Goal: Information Seeking & Learning: Learn about a topic

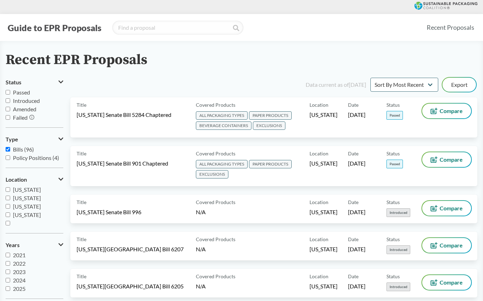
click at [17, 93] on span "Passed" at bounding box center [21, 92] width 17 height 7
click at [10, 93] on input "Passed" at bounding box center [8, 92] width 5 height 5
checkbox input "true"
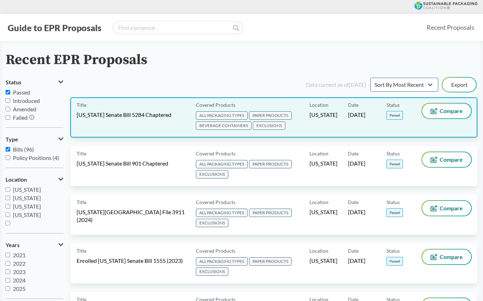
click at [218, 114] on span "ALL PACKAGING TYPES" at bounding box center [222, 115] width 52 height 8
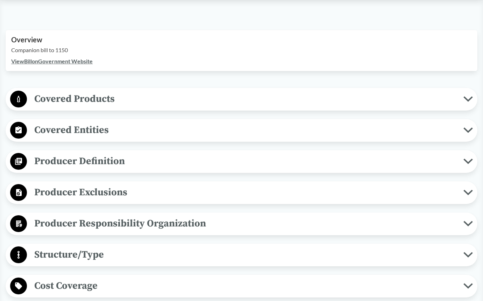
scroll to position [230, 0]
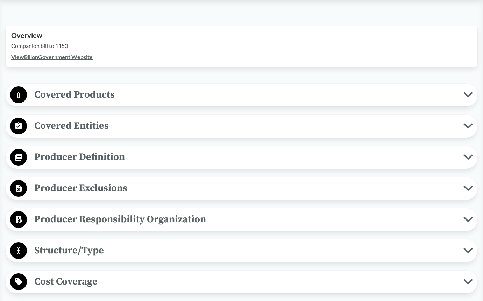
click at [160, 100] on span "Covered Products" at bounding box center [245, 95] width 437 height 16
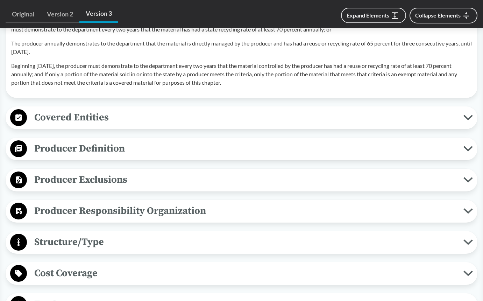
scroll to position [853, 0]
click at [130, 183] on span "Producer Exclusions" at bounding box center [245, 179] width 437 height 16
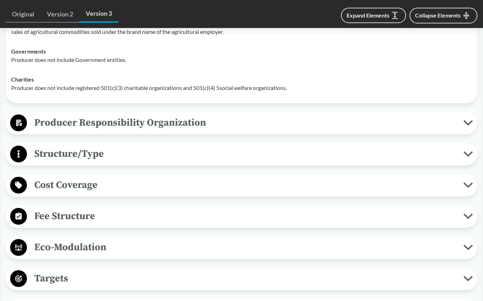
scroll to position [1096, 0]
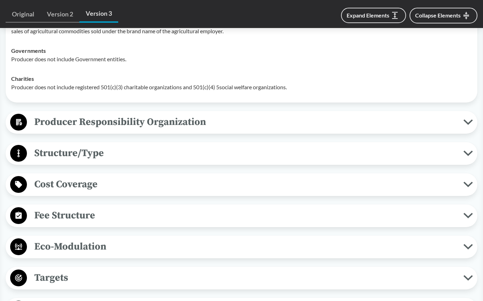
click at [73, 155] on span "Structure/Type" at bounding box center [245, 153] width 437 height 16
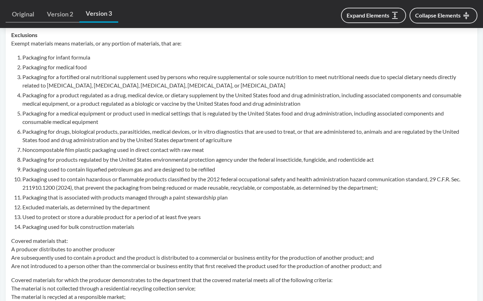
scroll to position [556, 0]
click at [54, 149] on li "Noncompostable film plastic packaging used in direct contact with raw meat" at bounding box center [247, 149] width 450 height 8
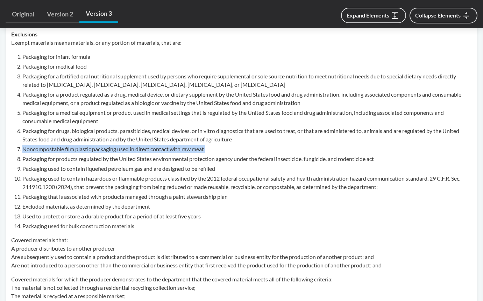
click at [54, 149] on li "Noncompostable film plastic packaging used in direct contact with raw meat" at bounding box center [247, 149] width 450 height 8
click at [219, 153] on li "Noncompostable film plastic packaging used in direct contact with raw meat" at bounding box center [247, 149] width 450 height 8
drag, startPoint x: 218, startPoint y: 150, endPoint x: 28, endPoint y: 150, distance: 190.7
click at [28, 150] on li "Noncompostable film plastic packaging used in direct contact with raw meat" at bounding box center [247, 149] width 450 height 8
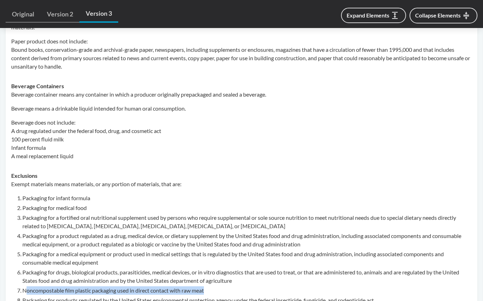
scroll to position [341, 0]
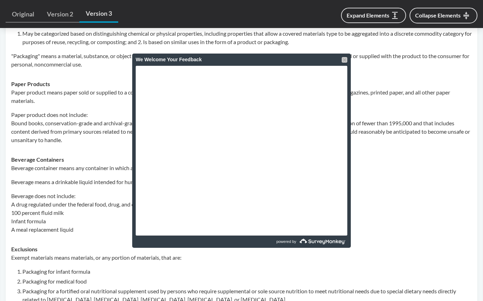
click at [344, 61] on div at bounding box center [345, 60] width 6 height 6
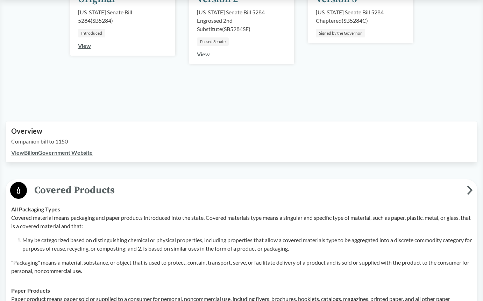
scroll to position [0, 0]
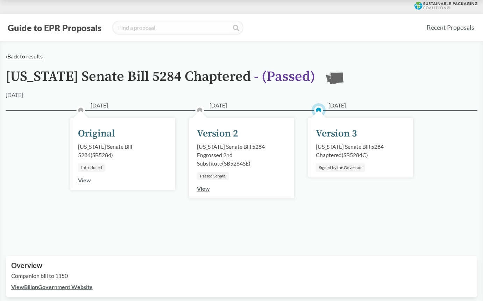
click at [37, 58] on link "‹ Back to results" at bounding box center [24, 56] width 37 height 7
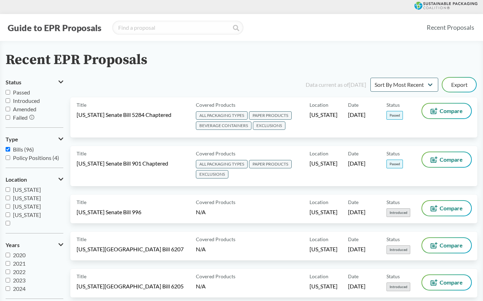
click at [16, 91] on span "Passed" at bounding box center [21, 92] width 17 height 7
click at [10, 91] on input "Passed" at bounding box center [8, 92] width 5 height 5
checkbox input "true"
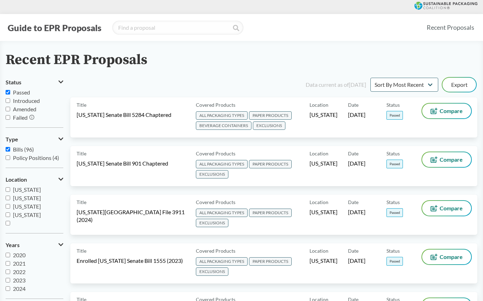
click at [8, 100] on input "Introduced" at bounding box center [8, 100] width 5 height 5
checkbox input "true"
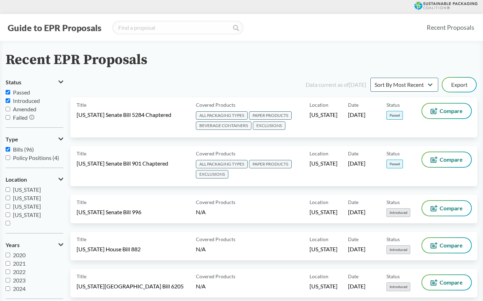
click at [7, 110] on input "Amended" at bounding box center [8, 109] width 5 height 5
checkbox input "true"
click at [393, 81] on select "Sort By Most Recent Sort By Status" at bounding box center [405, 85] width 68 height 14
select select "Sort By Status"
click at [371, 78] on select "Sort By Most Recent Sort By Status" at bounding box center [405, 85] width 68 height 14
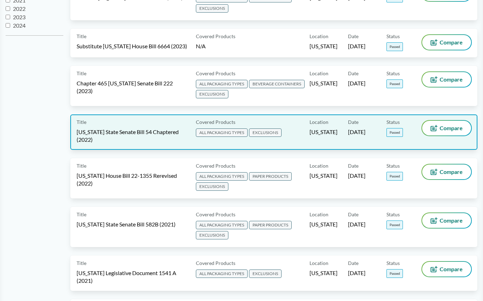
scroll to position [263, 0]
click at [155, 149] on div "Title [US_STATE] State Senate Bill 54 Chaptered (2022) Covered Products ALL PAC…" at bounding box center [273, 131] width 407 height 35
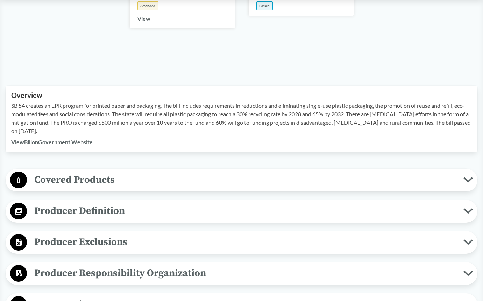
scroll to position [173, 0]
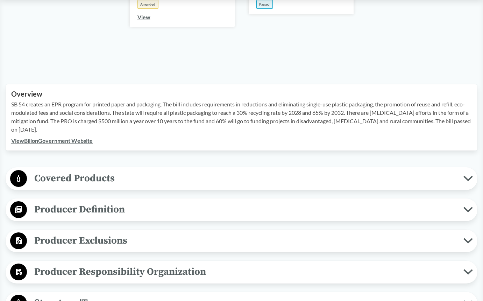
click at [87, 180] on span "Covered Products" at bounding box center [245, 178] width 437 height 16
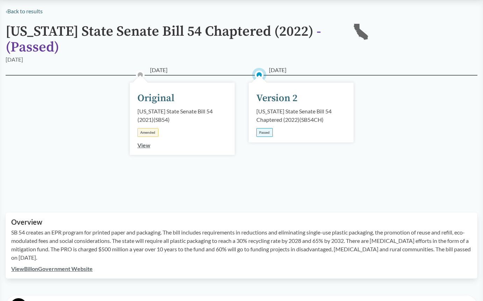
scroll to position [0, 0]
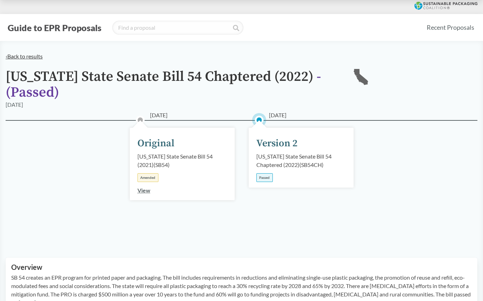
click at [15, 56] on link "‹ Back to results" at bounding box center [24, 56] width 37 height 7
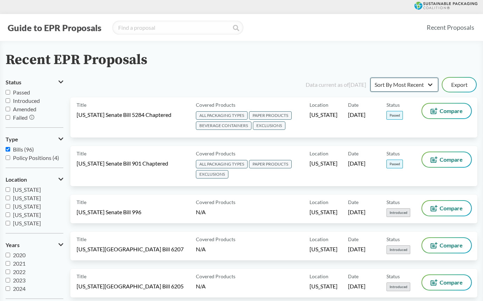
click at [420, 85] on select "Sort By Most Recent Sort By Status" at bounding box center [405, 85] width 68 height 14
click at [371, 78] on select "Sort By Most Recent Sort By Status" at bounding box center [405, 85] width 68 height 14
click at [28, 215] on span "[US_STATE]" at bounding box center [27, 214] width 28 height 7
click at [10, 215] on input "[US_STATE]" at bounding box center [8, 214] width 5 height 5
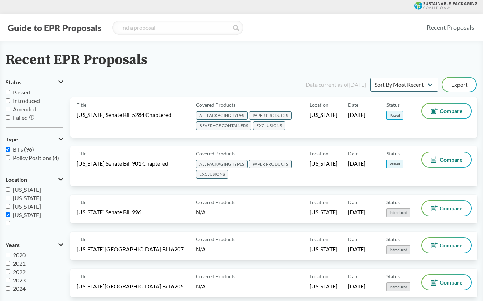
checkbox input "true"
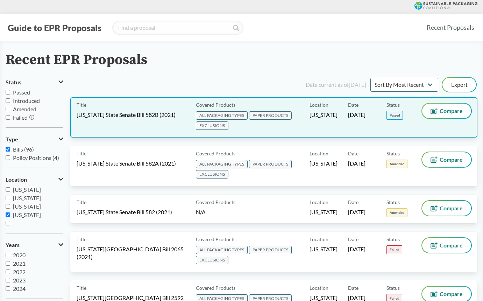
click at [110, 131] on div "Title [US_STATE] State Senate Bill 582B (2021)" at bounding box center [135, 118] width 117 height 28
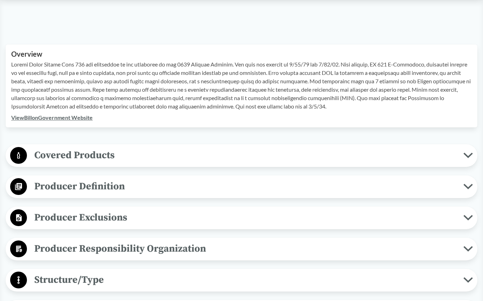
scroll to position [204, 0]
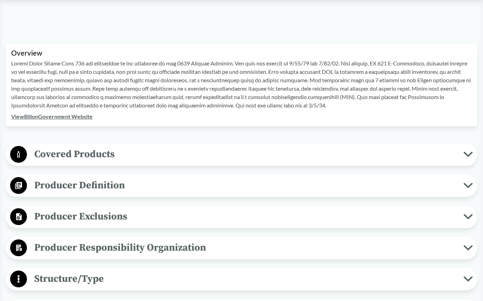
click at [113, 153] on span "Covered Products" at bounding box center [245, 154] width 437 height 16
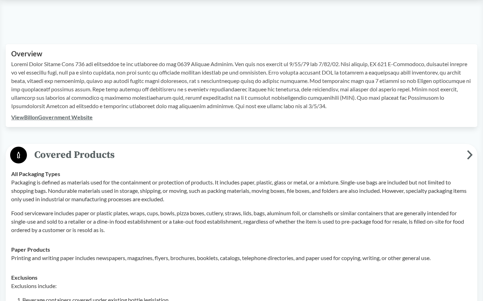
scroll to position [199, 0]
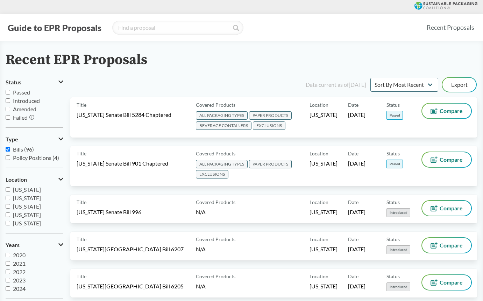
click at [20, 92] on span "Passed" at bounding box center [21, 92] width 17 height 7
click at [10, 92] on input "Passed" at bounding box center [8, 92] width 5 height 5
checkbox input "true"
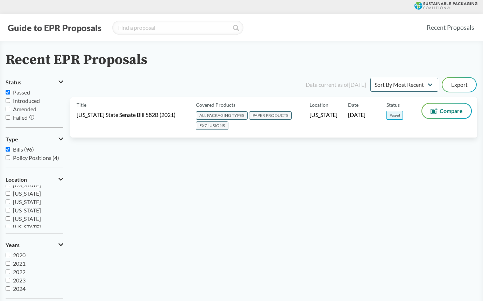
scroll to position [121, 0]
click at [19, 195] on span "[US_STATE]" at bounding box center [27, 194] width 28 height 7
click at [10, 195] on input "[US_STATE]" at bounding box center [8, 194] width 5 height 5
checkbox input "true"
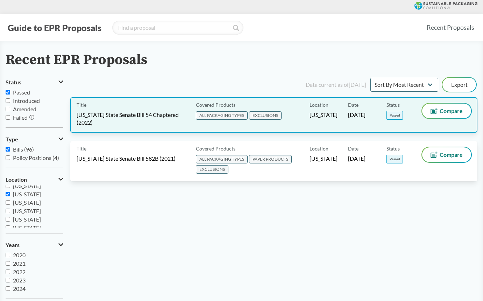
click at [167, 128] on div "Title [US_STATE] State Senate Bill 54 Chaptered (2022) Covered Products ALL PAC…" at bounding box center [273, 114] width 407 height 35
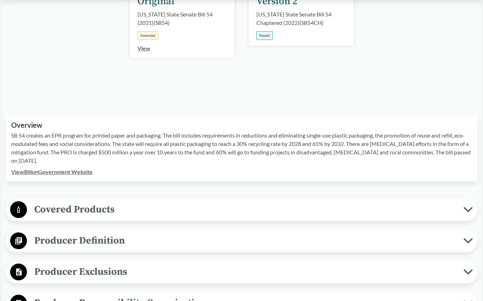
scroll to position [143, 0]
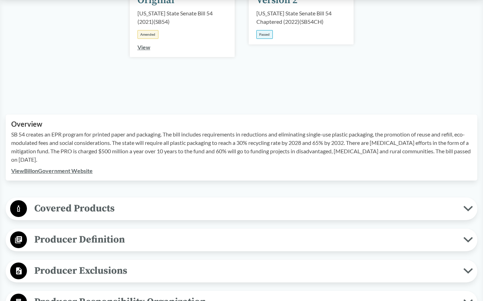
click at [174, 209] on span "Covered Products" at bounding box center [245, 209] width 437 height 16
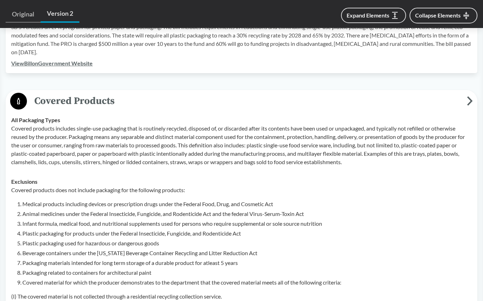
scroll to position [237, 0]
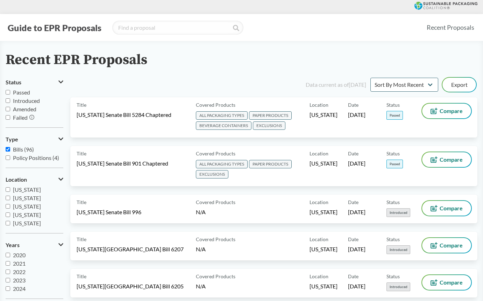
click at [16, 92] on span "Passed" at bounding box center [21, 92] width 17 height 7
click at [10, 92] on input "Passed" at bounding box center [8, 92] width 5 height 5
checkbox input "true"
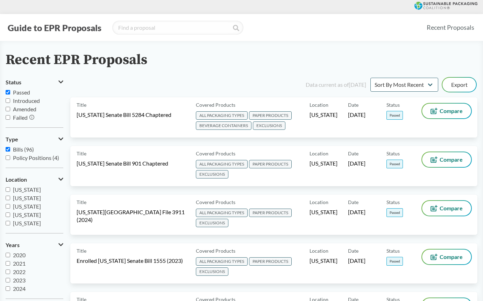
click at [17, 99] on span "Introduced" at bounding box center [26, 100] width 27 height 7
click at [10, 99] on input "Introduced" at bounding box center [8, 100] width 5 height 5
checkbox input "true"
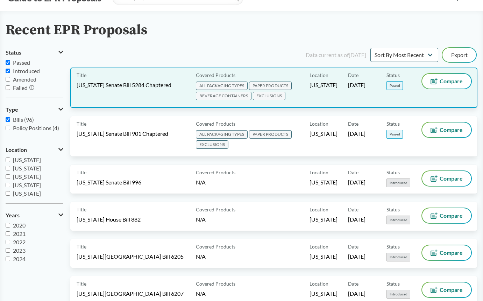
scroll to position [30, 0]
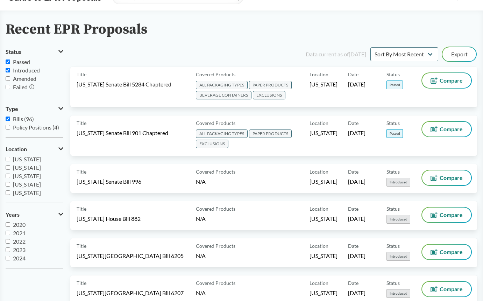
click at [16, 63] on span "Passed" at bounding box center [21, 61] width 17 height 7
click at [10, 63] on input "Passed" at bounding box center [8, 61] width 5 height 5
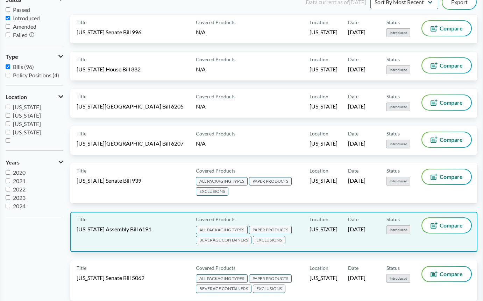
scroll to position [0, 0]
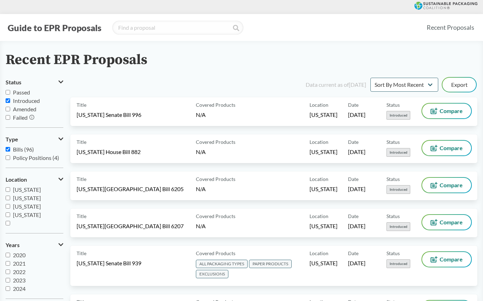
click at [21, 93] on span "Passed" at bounding box center [21, 92] width 17 height 7
click at [10, 93] on input "Passed" at bounding box center [8, 92] width 5 height 5
checkbox input "true"
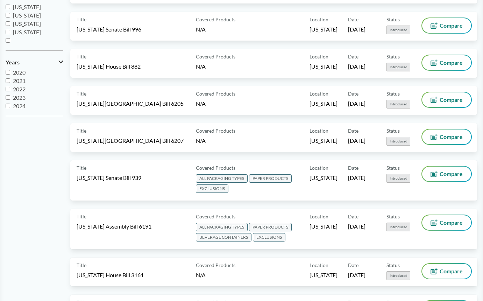
scroll to position [183, 0]
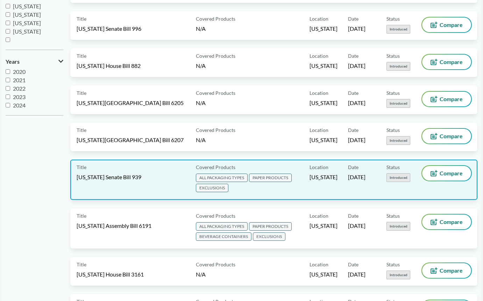
click at [142, 184] on div "Title [US_STATE] Senate Bill 939" at bounding box center [135, 180] width 117 height 28
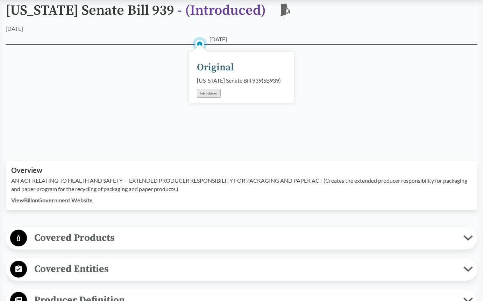
scroll to position [67, 0]
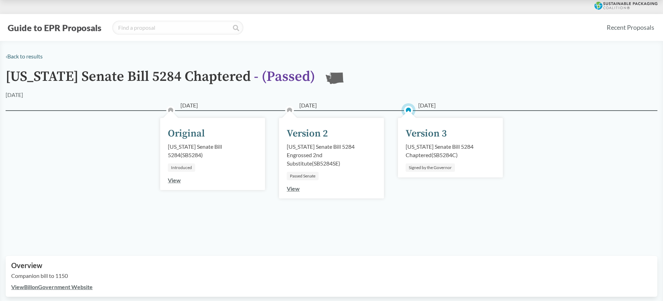
click at [62, 31] on button "Guide to EPR Proposals" at bounding box center [55, 27] width 98 height 11
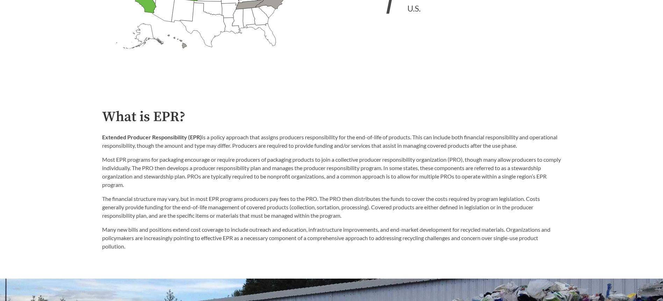
scroll to position [358, 0]
